Goal: Complete application form: Complete application form

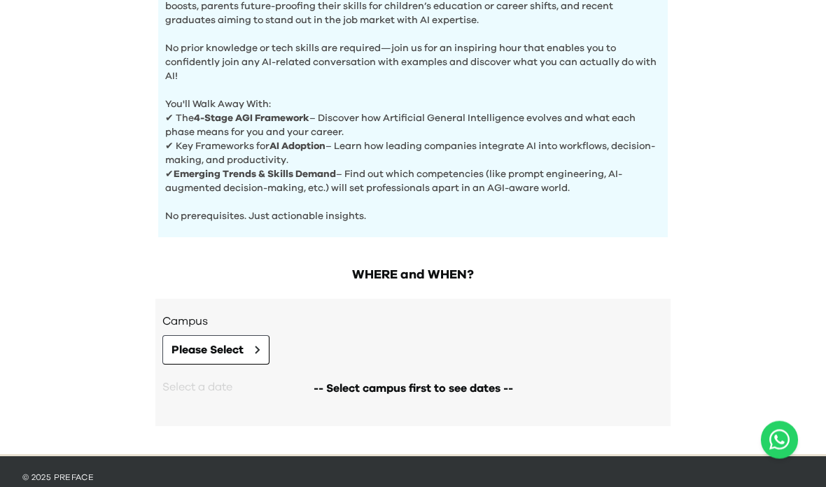
scroll to position [546, 0]
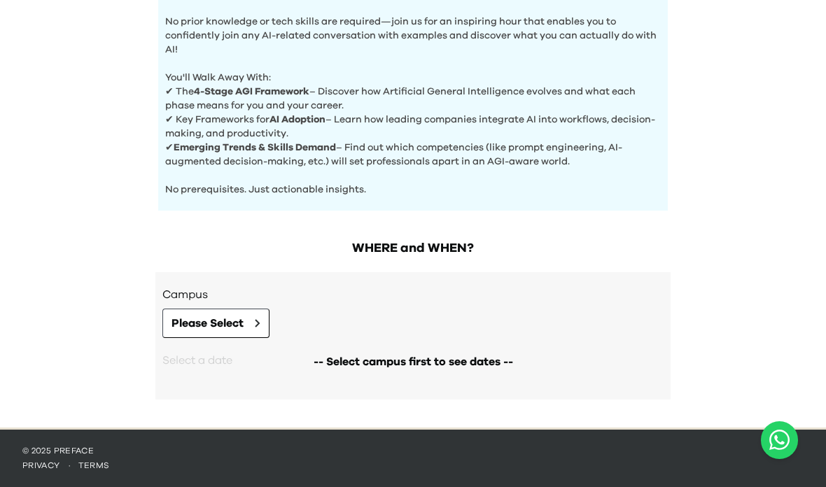
click at [227, 345] on div "-- Select campus first to see dates --" at bounding box center [412, 362] width 501 height 48
click at [242, 304] on div "Campus Please Select" at bounding box center [412, 312] width 501 height 52
click at [216, 328] on span "Please Select" at bounding box center [207, 323] width 72 height 17
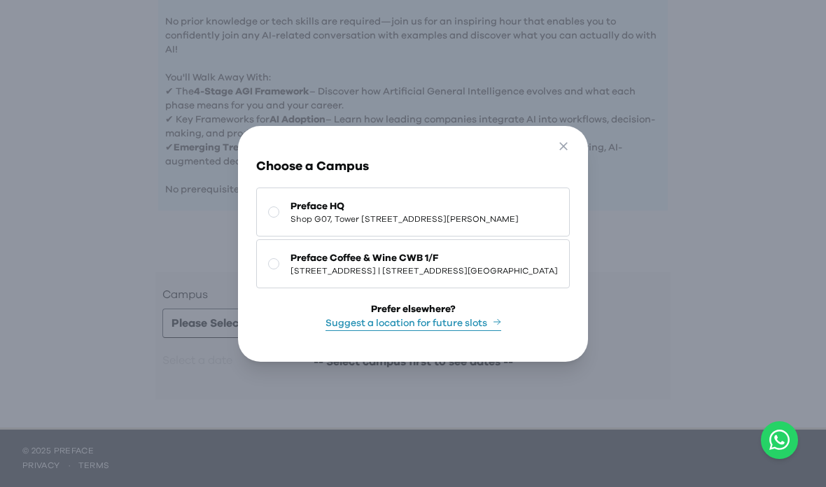
click at [406, 331] on button "Suggest a location for future slots" at bounding box center [413, 323] width 176 height 15
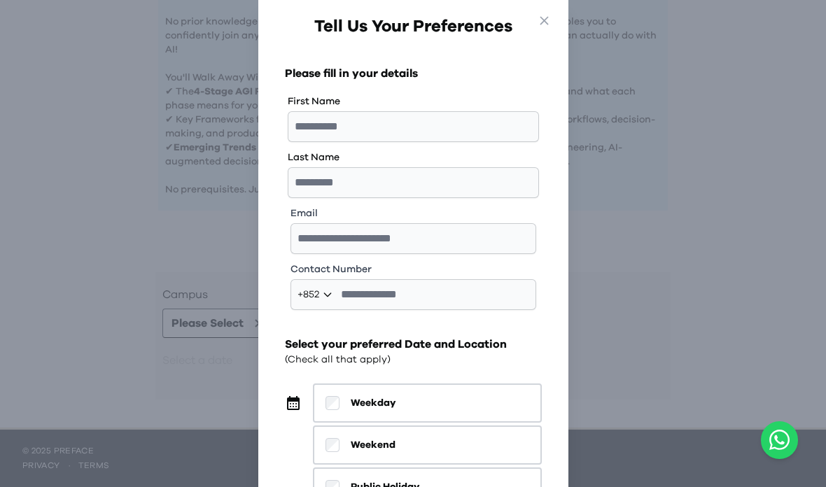
click at [390, 445] on span "Weekend" at bounding box center [373, 445] width 45 height 14
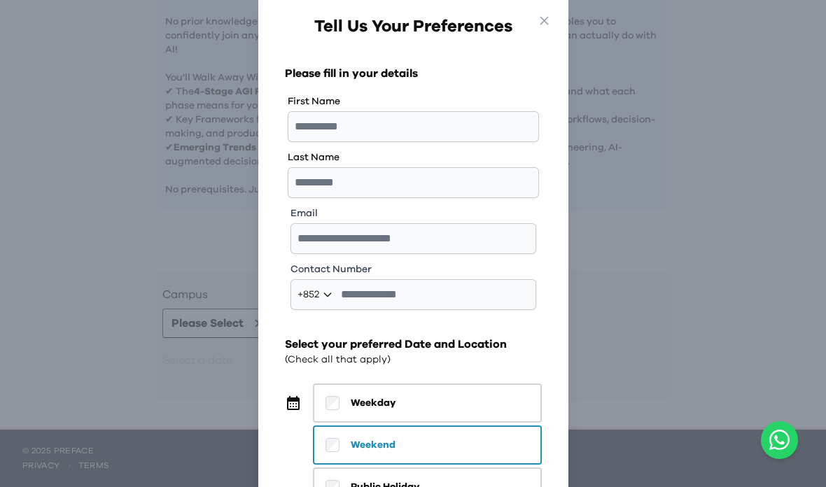
click at [378, 410] on span "Weekday" at bounding box center [373, 403] width 45 height 14
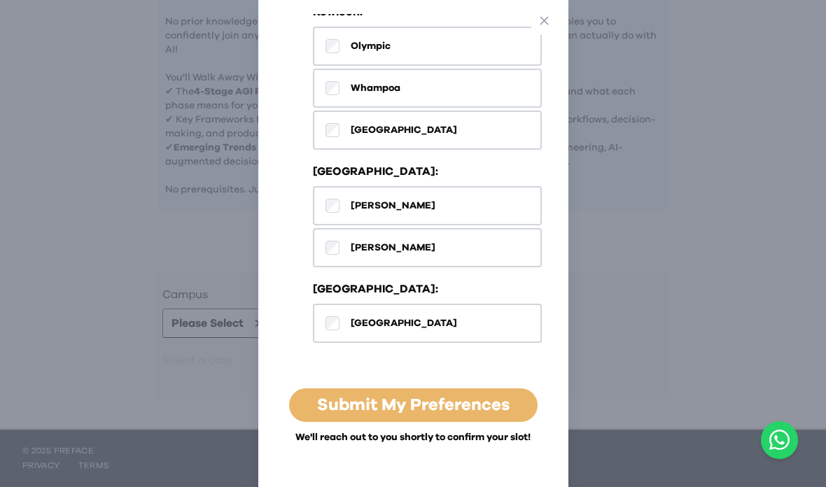
scroll to position [710, 0]
click at [393, 409] on link "Submit My Preferences" at bounding box center [413, 405] width 192 height 17
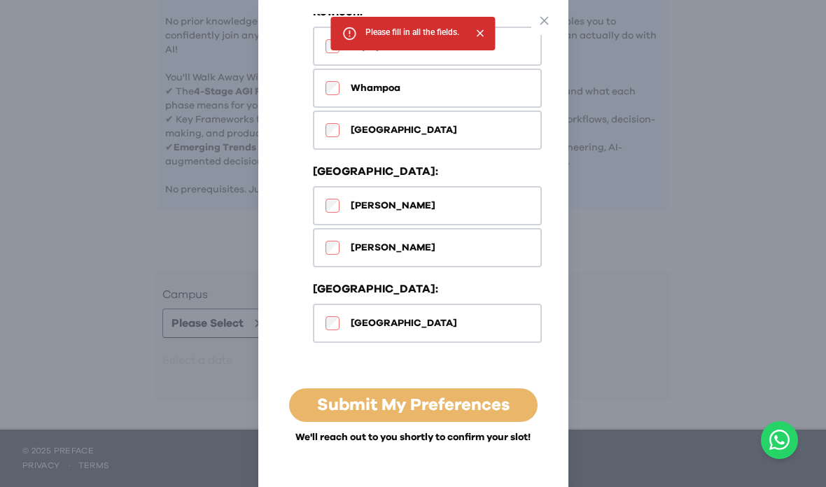
click at [393, 409] on div "Submit My Preferences" at bounding box center [413, 405] width 248 height 34
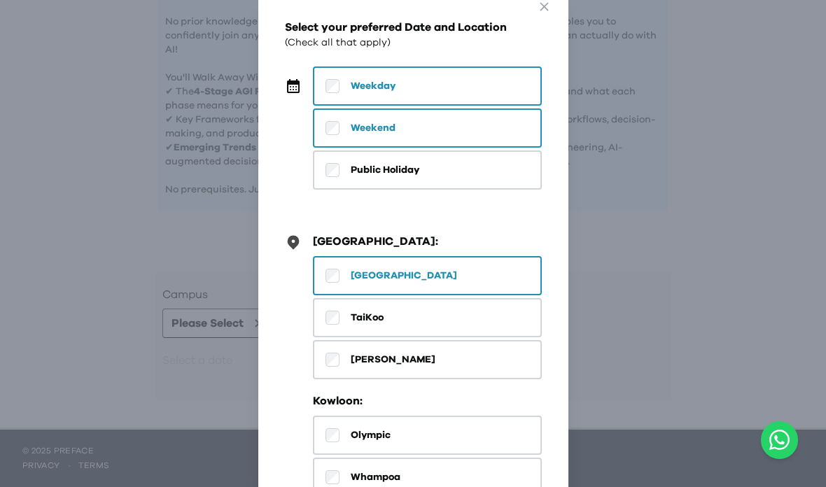
scroll to position [305, 0]
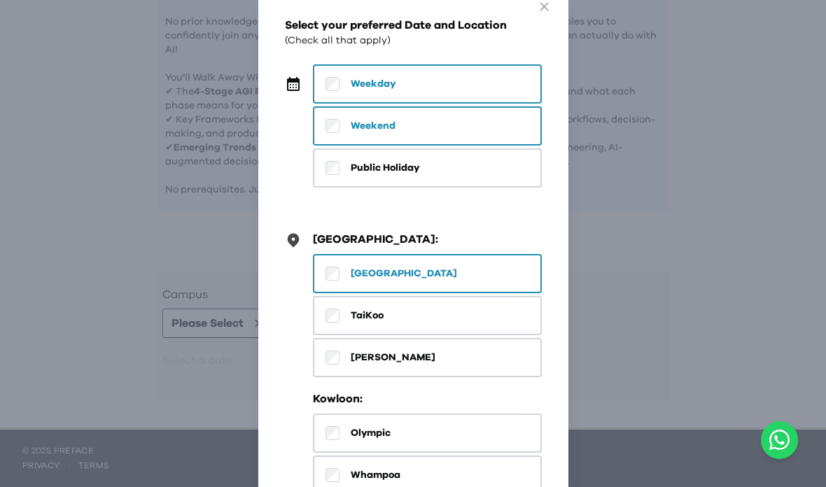
click at [344, 317] on button "TaiKoo" at bounding box center [427, 315] width 229 height 39
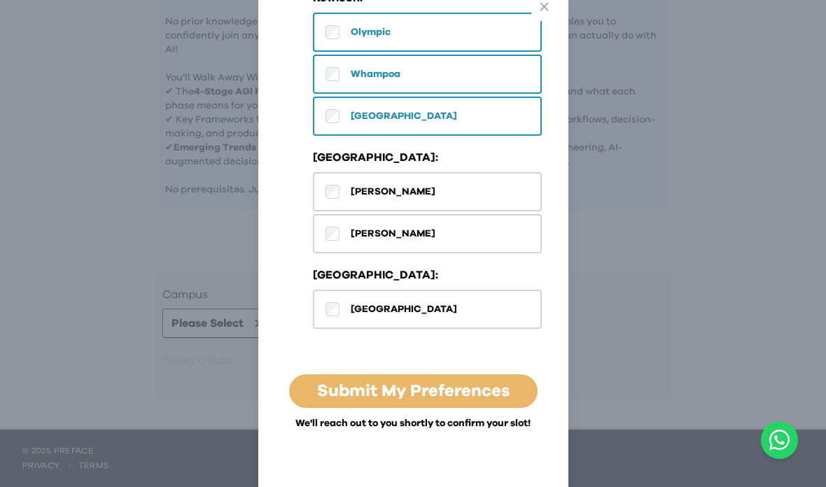
scroll to position [710, 0]
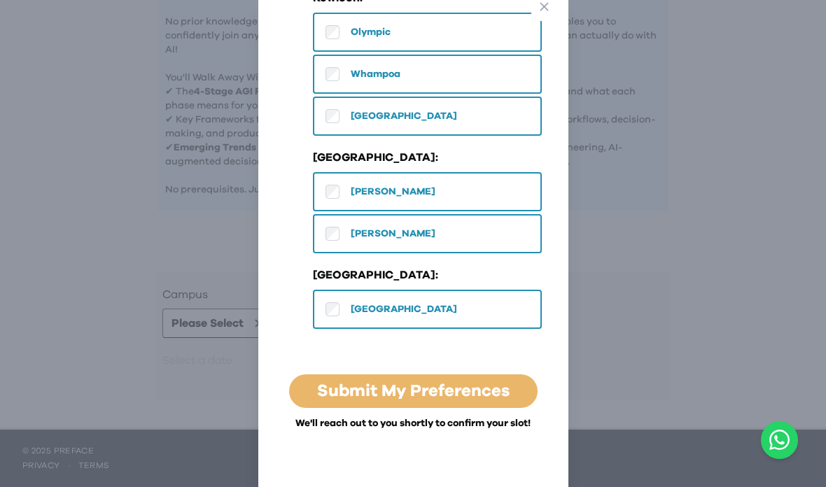
click at [408, 399] on link "Submit My Preferences" at bounding box center [413, 391] width 192 height 17
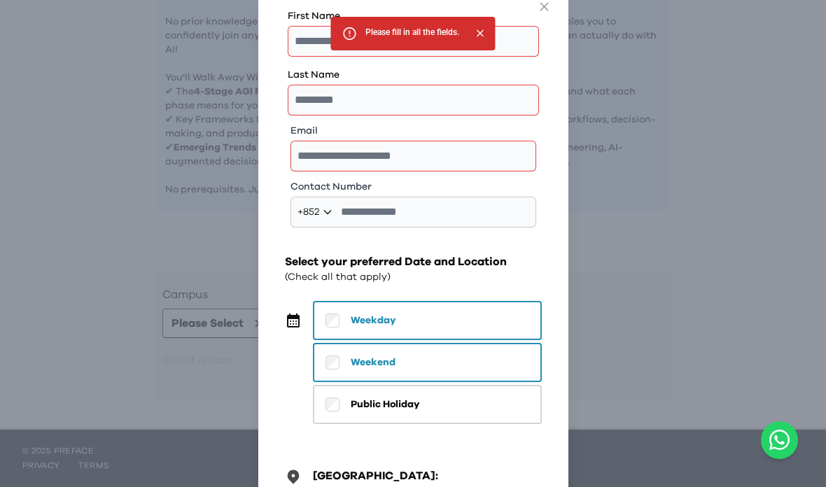
scroll to position [70, 0]
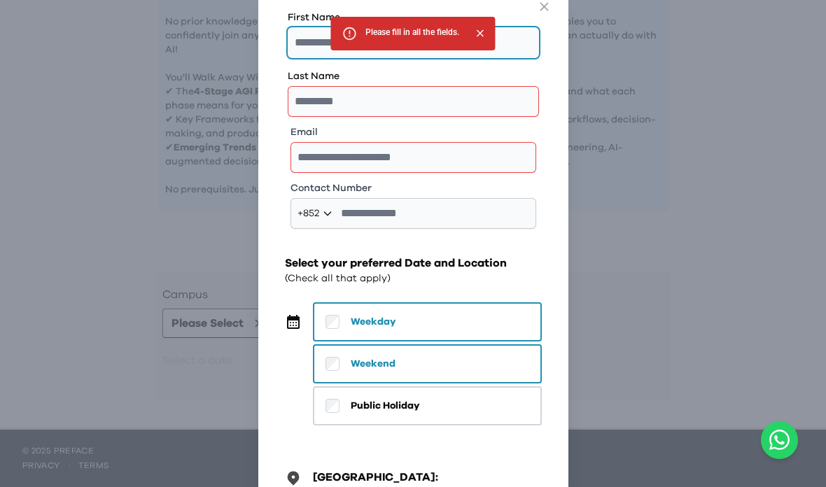
click at [300, 46] on input "text" at bounding box center [413, 42] width 251 height 31
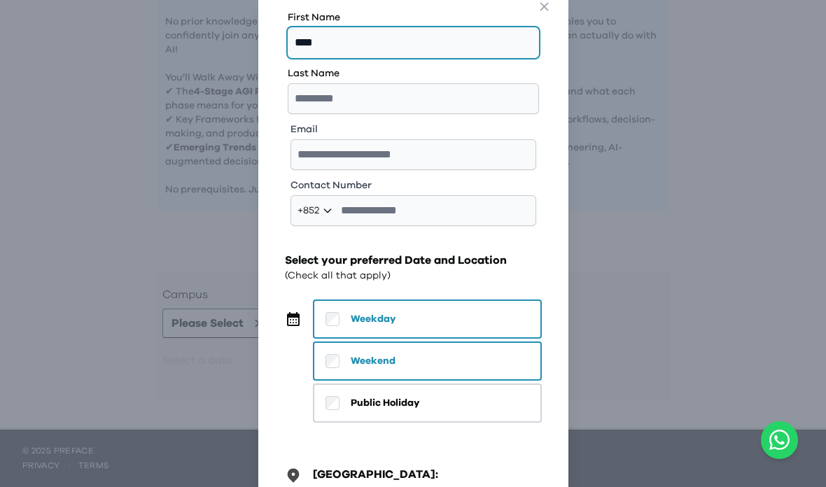
type input "****"
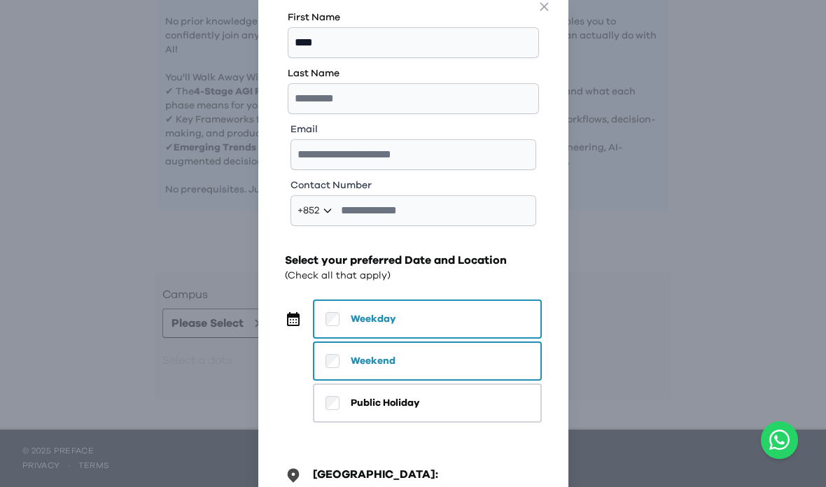
click at [330, 69] on label "Last Name" at bounding box center [413, 73] width 251 height 14
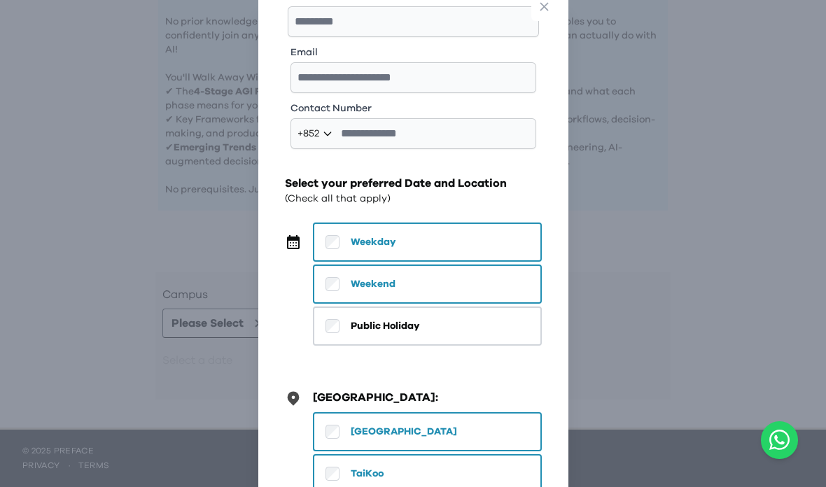
scroll to position [147, 0]
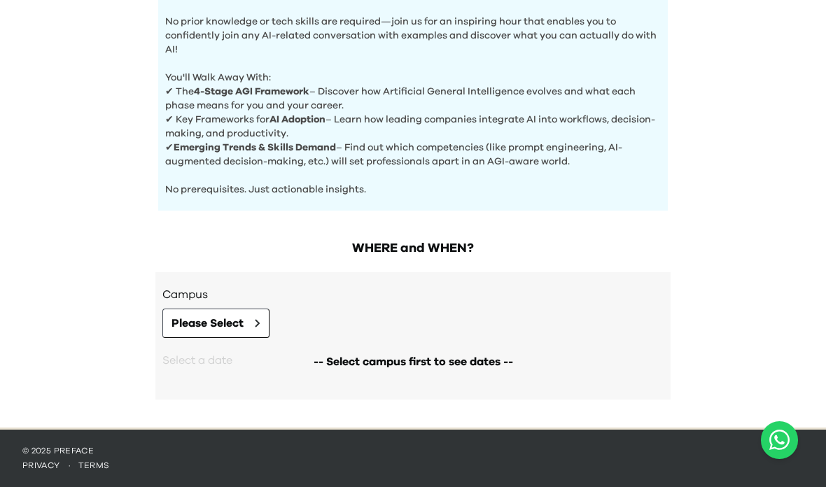
click at [780, 456] on button "Open WhatsApp chat" at bounding box center [779, 440] width 37 height 38
click at [779, 428] on button "Open WhatsApp chat" at bounding box center [779, 440] width 37 height 38
